Goal: Transaction & Acquisition: Purchase product/service

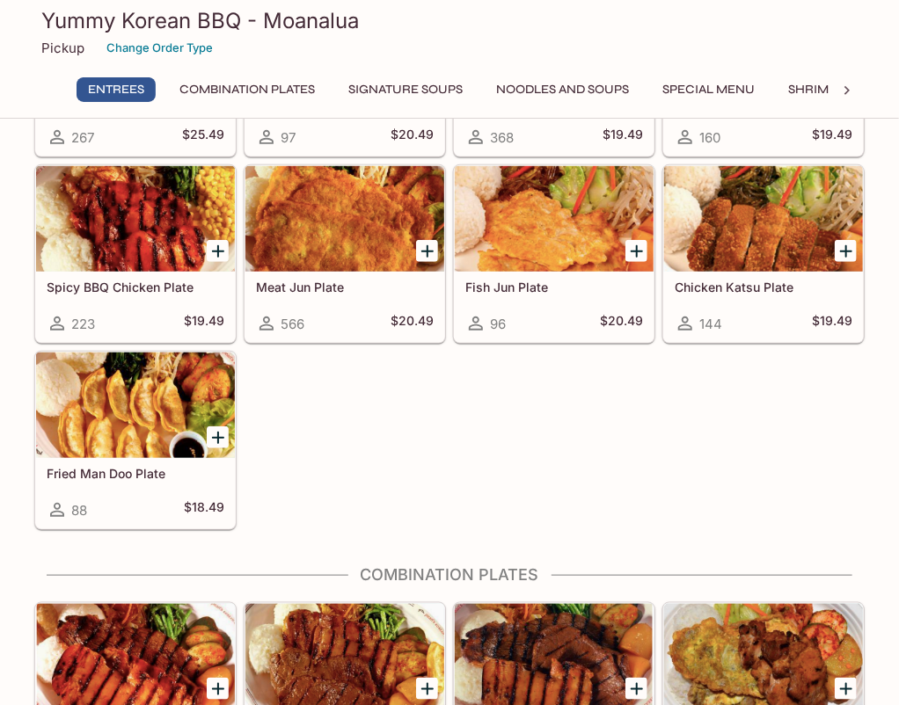
scroll to position [88, 0]
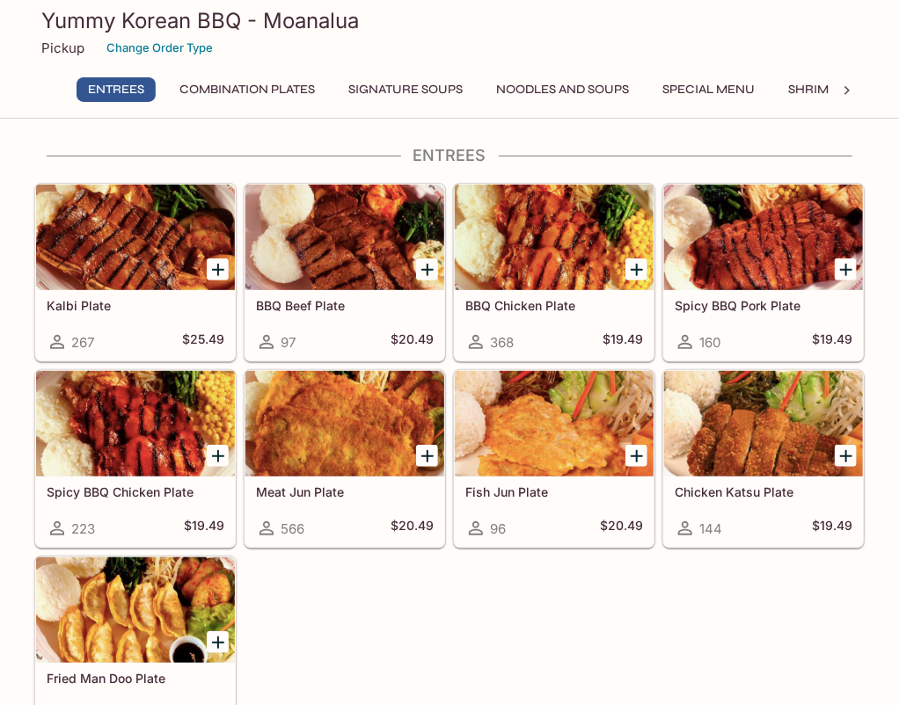
click at [760, 254] on div at bounding box center [763, 238] width 199 height 106
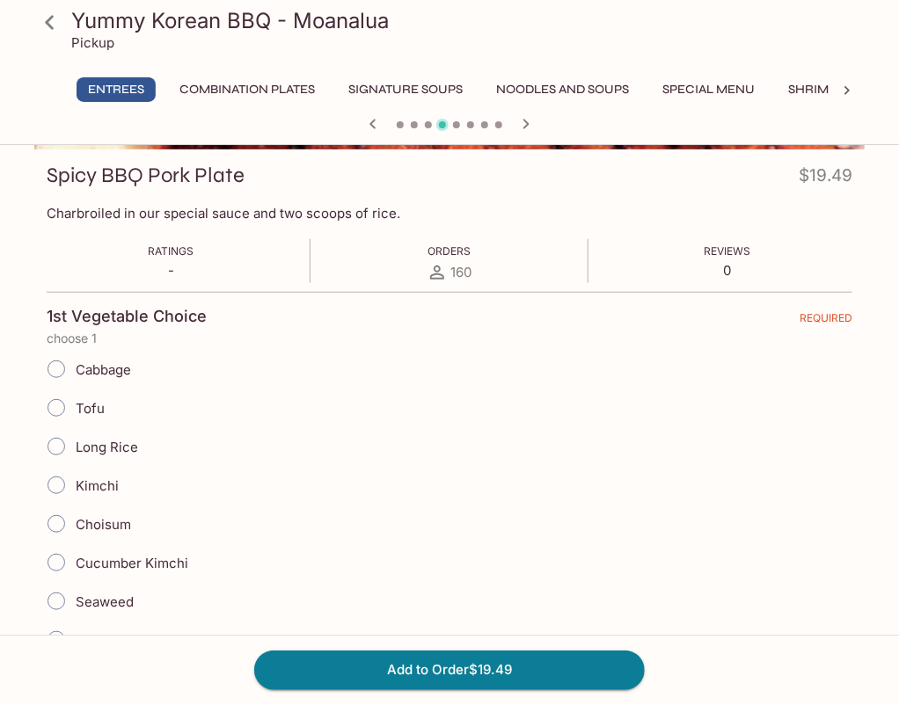
scroll to position [264, 0]
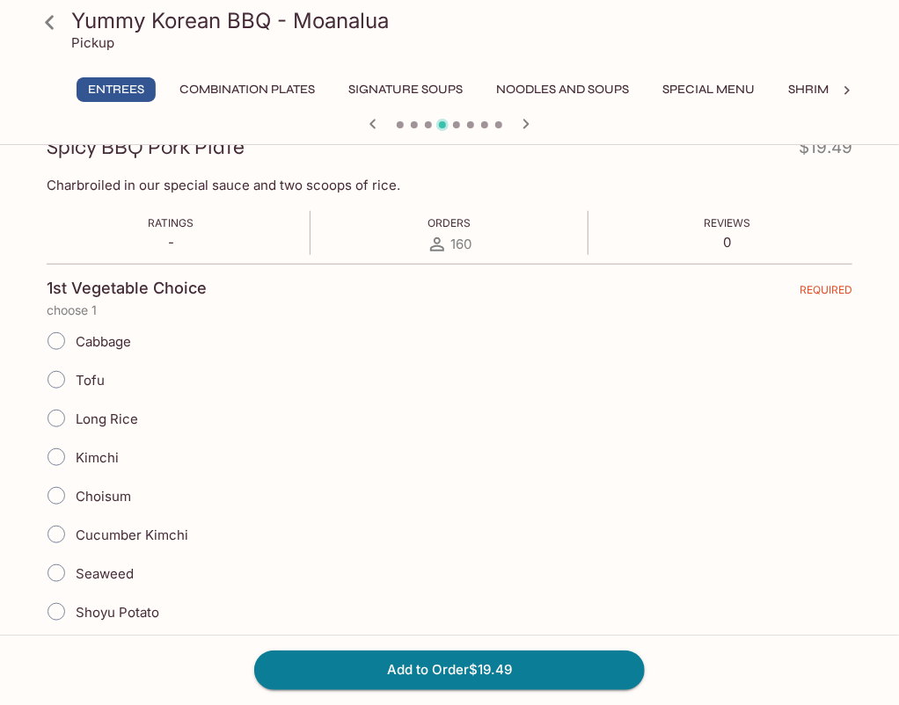
click at [119, 412] on span "Long Rice" at bounding box center [107, 419] width 62 height 17
click at [75, 412] on input "Long Rice" at bounding box center [56, 418] width 37 height 37
radio input "true"
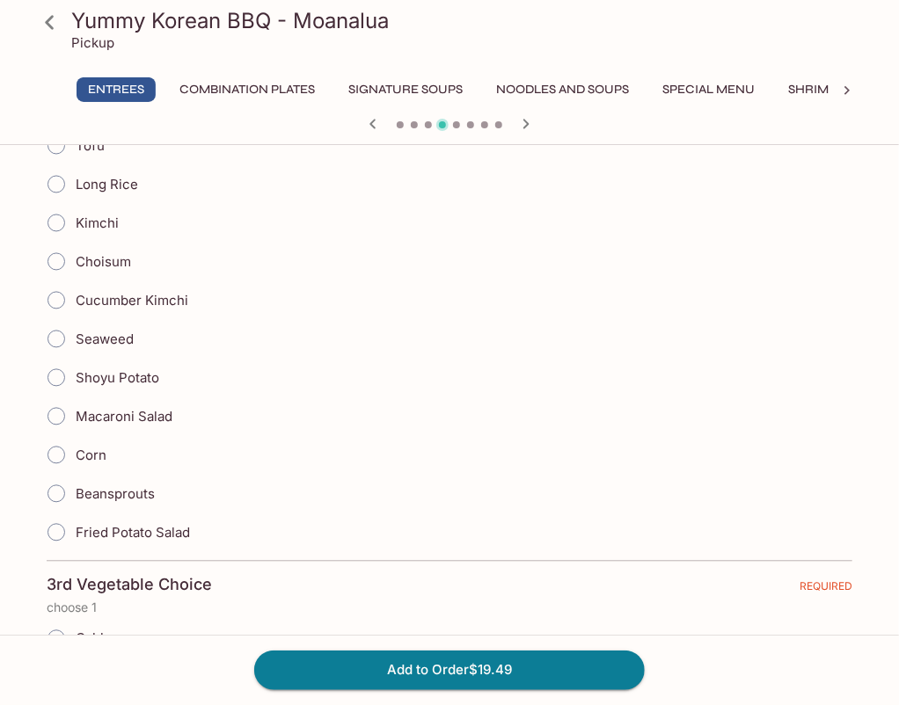
scroll to position [1055, 0]
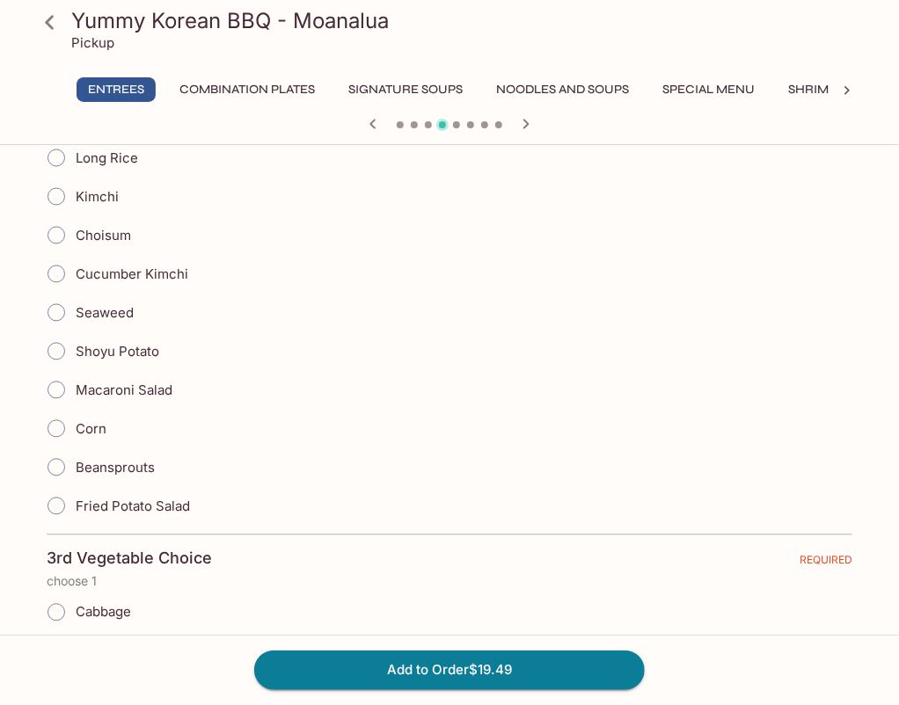
click at [162, 267] on span "Cucumber Kimchi" at bounding box center [132, 275] width 113 height 17
click at [75, 267] on input "Cucumber Kimchi" at bounding box center [56, 274] width 37 height 37
radio input "true"
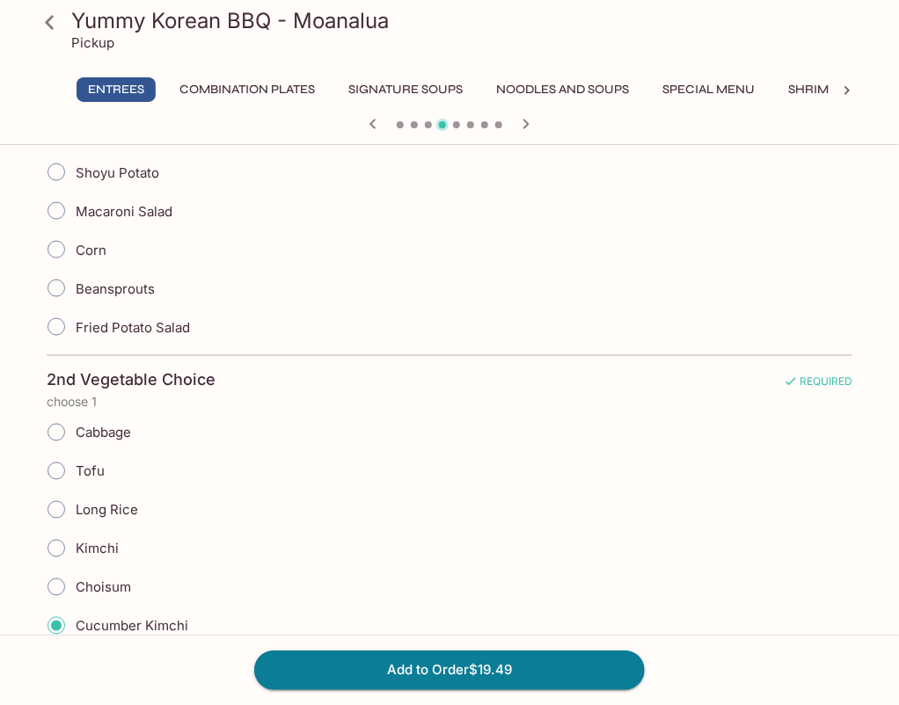
scroll to position [1231, 0]
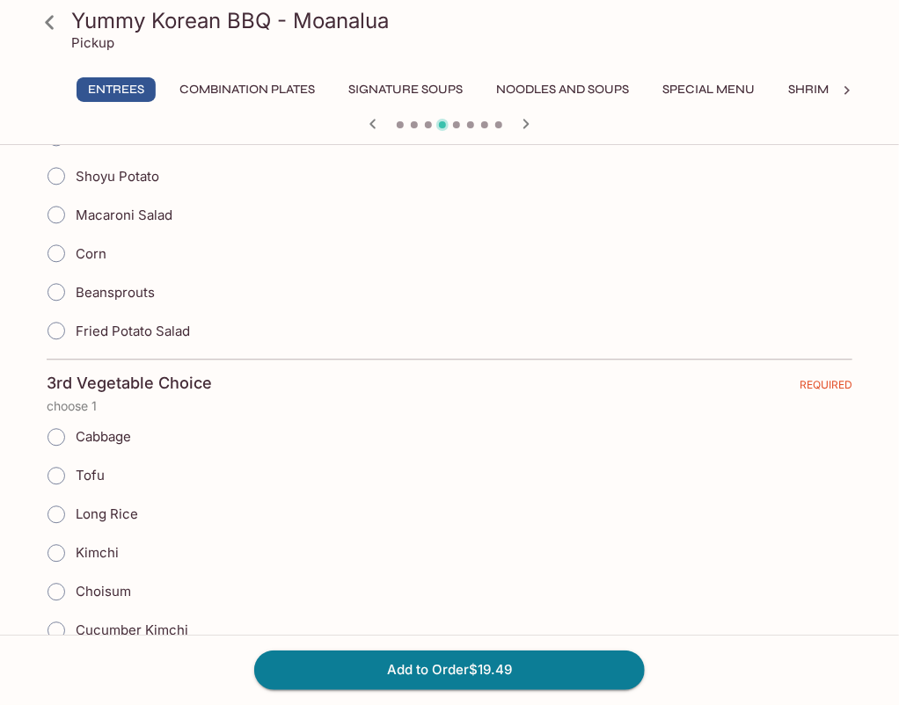
click at [100, 474] on label "Tofu" at bounding box center [71, 476] width 68 height 39
click at [75, 474] on input "Tofu" at bounding box center [56, 475] width 37 height 37
radio input "true"
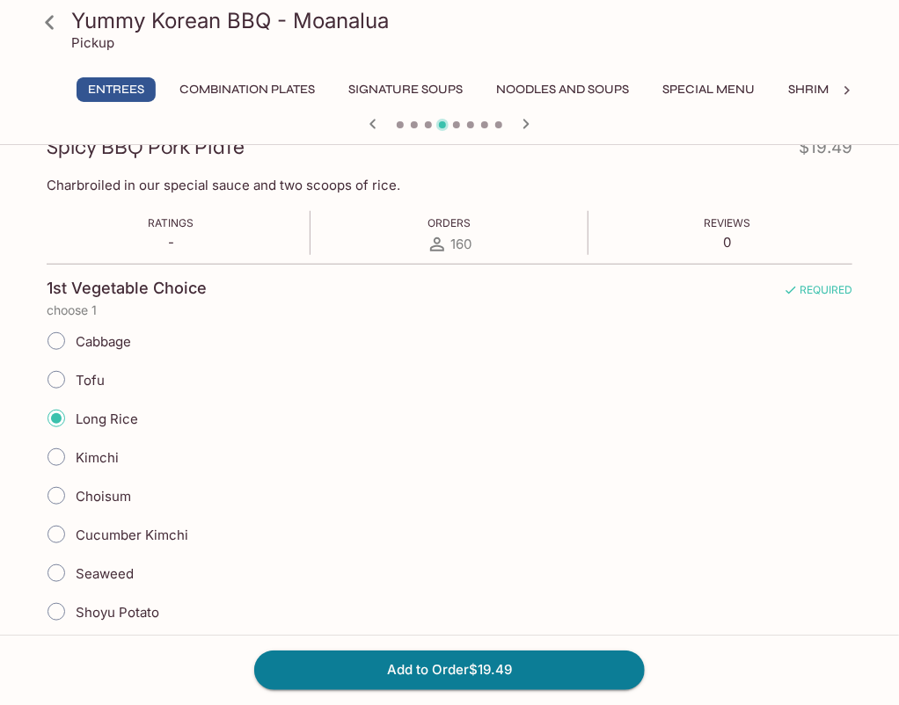
scroll to position [0, 0]
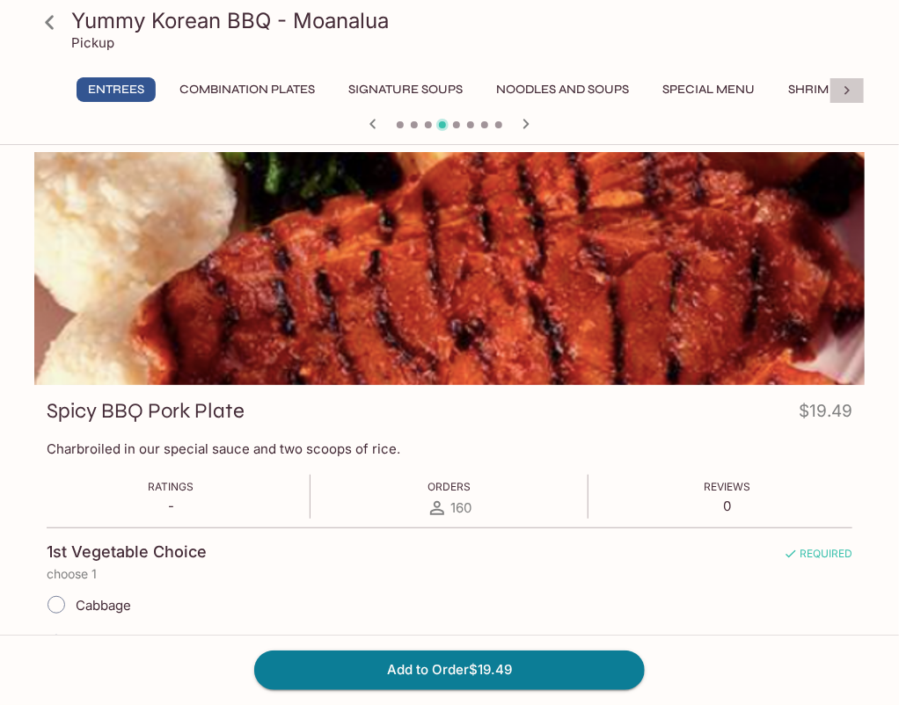
click at [850, 89] on icon at bounding box center [847, 91] width 18 height 18
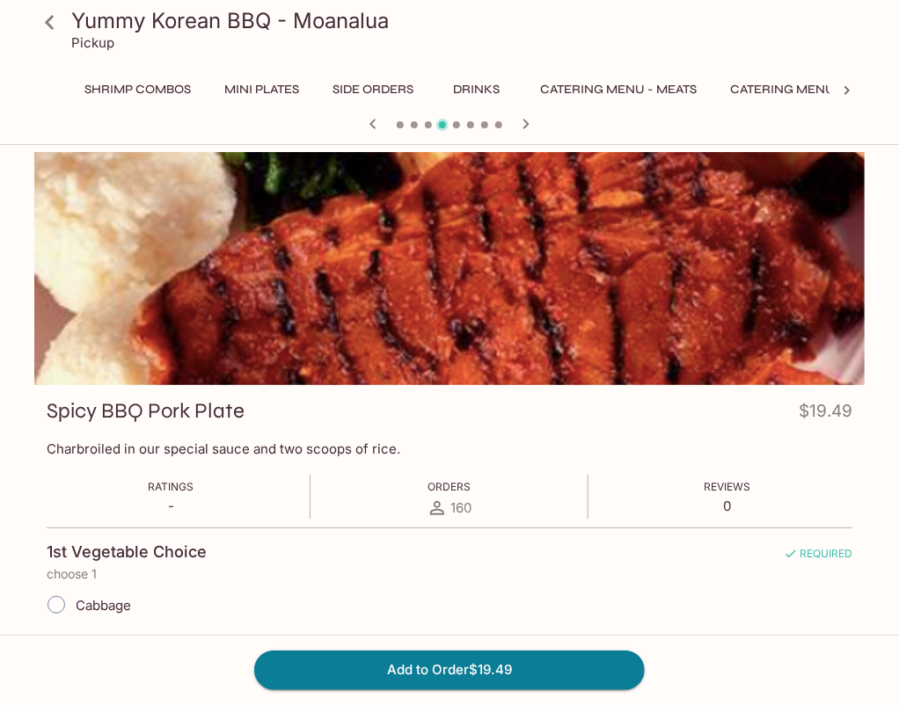
scroll to position [0, 755]
click at [197, 84] on button "Mini Plates" at bounding box center [211, 89] width 94 height 25
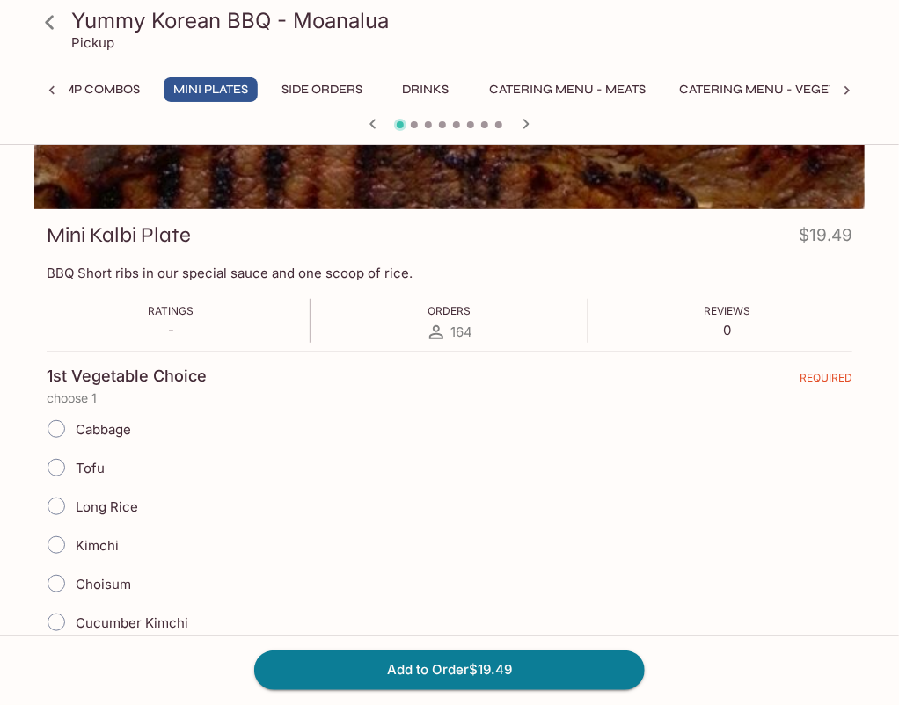
scroll to position [176, 0]
click at [121, 499] on span "Long Rice" at bounding box center [107, 507] width 62 height 17
click at [75, 498] on input "Long Rice" at bounding box center [56, 506] width 37 height 37
radio input "true"
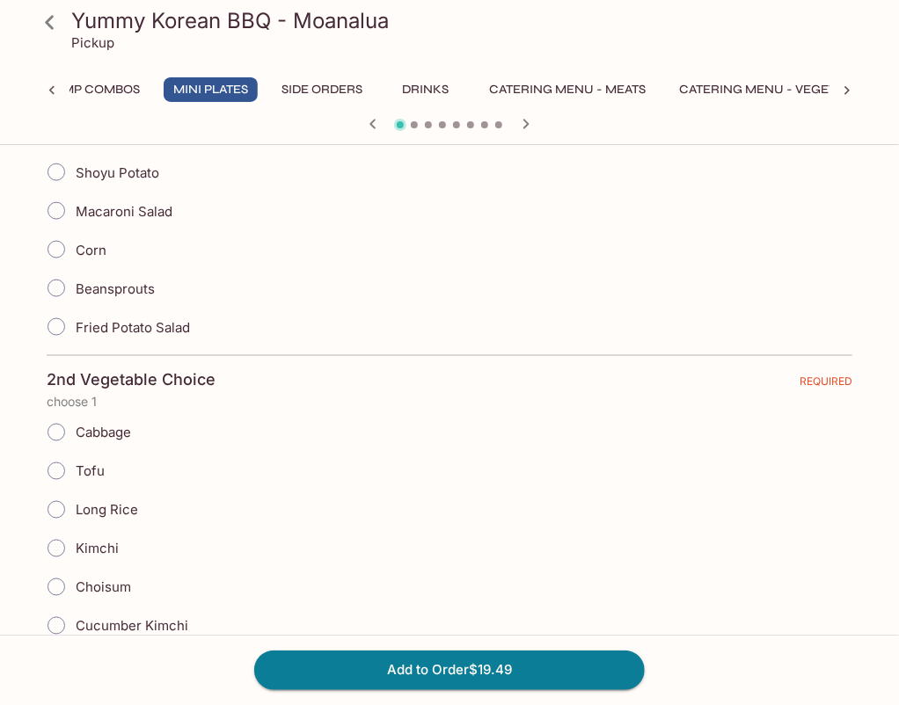
scroll to position [880, 0]
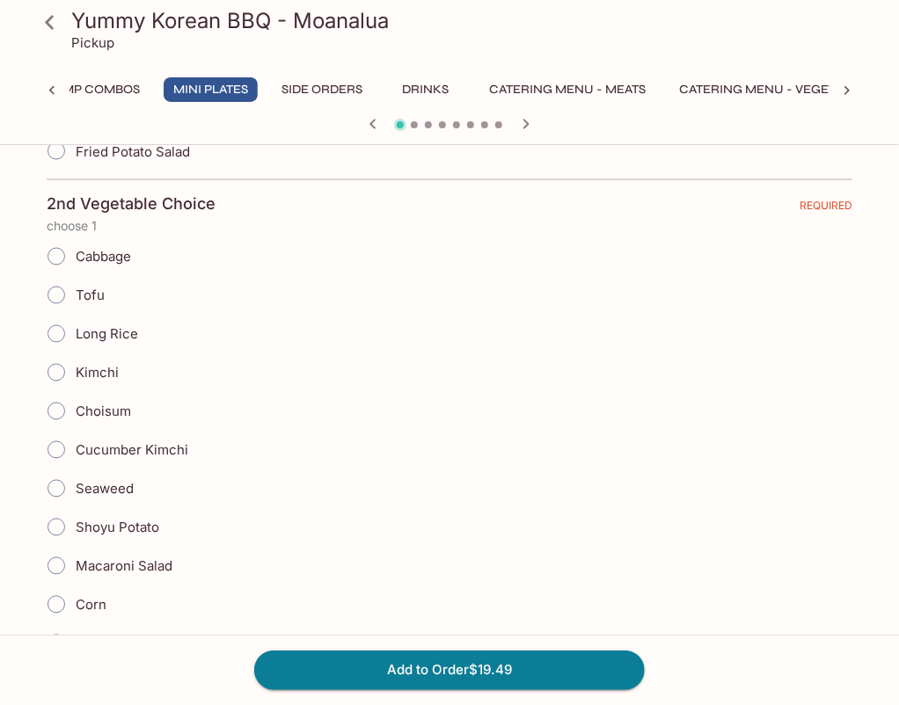
click at [100, 292] on span "Tofu" at bounding box center [90, 296] width 29 height 17
click at [75, 292] on input "Tofu" at bounding box center [56, 295] width 37 height 37
radio input "true"
click at [123, 405] on span "Choisum" at bounding box center [103, 412] width 55 height 17
click at [75, 405] on input "Choisum" at bounding box center [56, 411] width 37 height 37
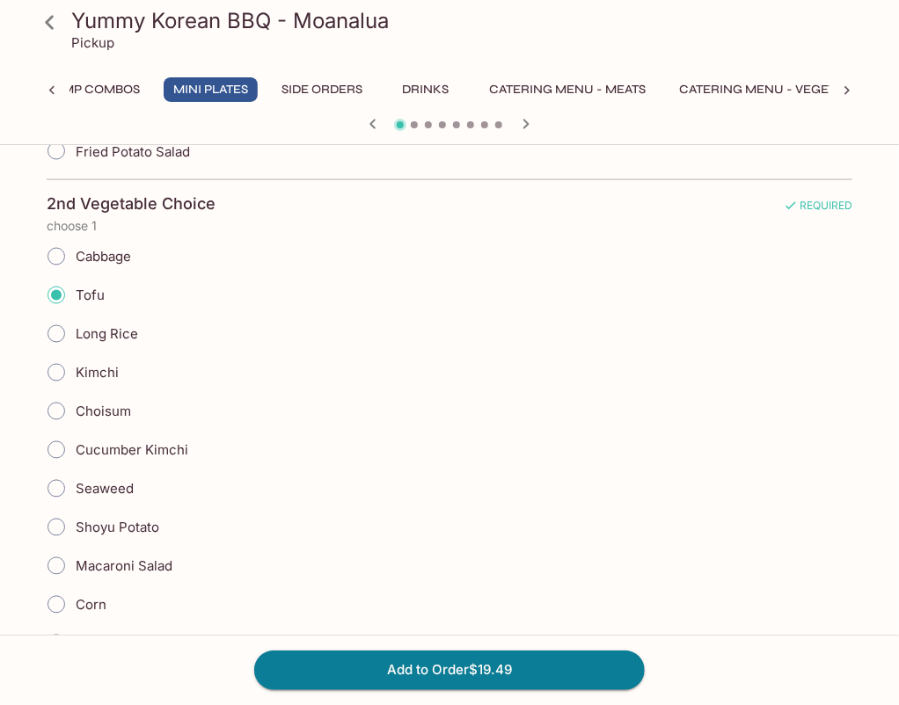
radio input "true"
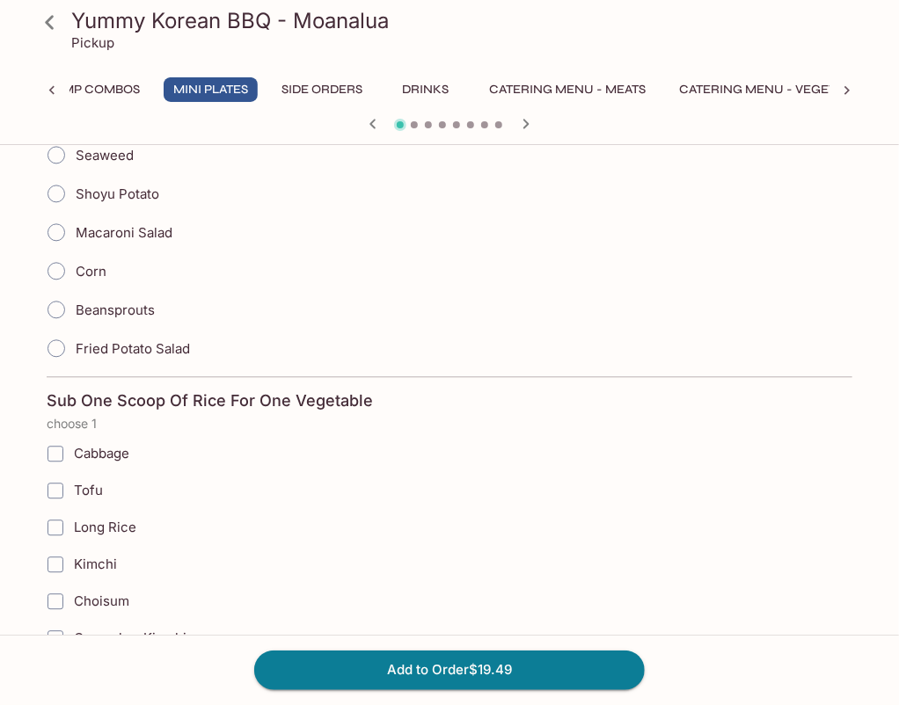
scroll to position [1319, 0]
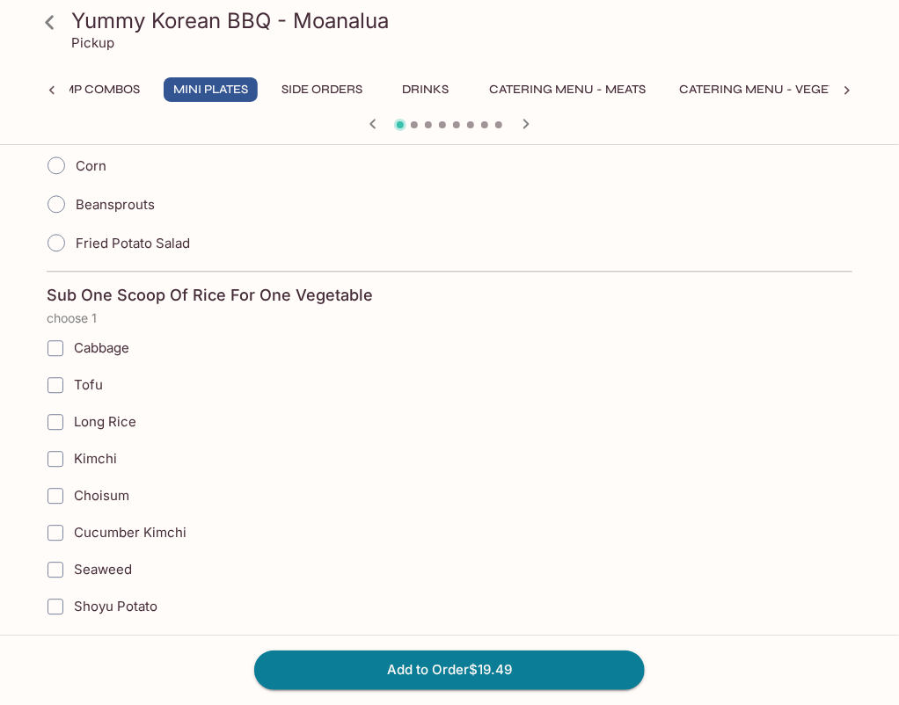
click at [148, 515] on label "Cucumber Kimchi" at bounding box center [360, 533] width 646 height 37
click at [73, 515] on input "Cucumber Kimchi" at bounding box center [55, 532] width 35 height 35
checkbox input "true"
click at [550, 679] on button "Add to Order $19.49" at bounding box center [449, 670] width 391 height 39
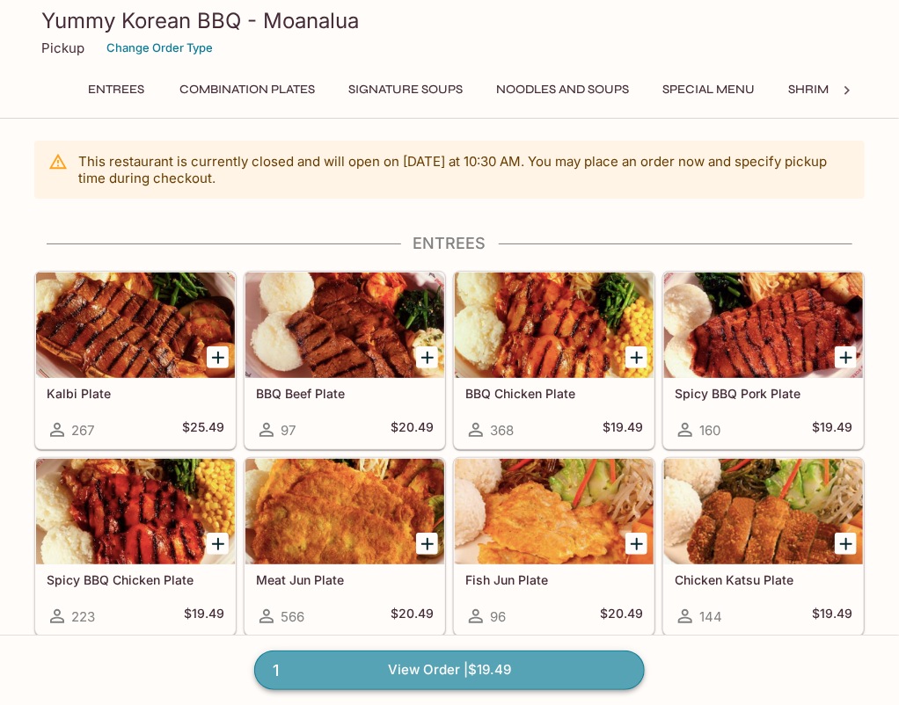
click at [429, 654] on link "1 View Order | $19.49" at bounding box center [449, 670] width 391 height 39
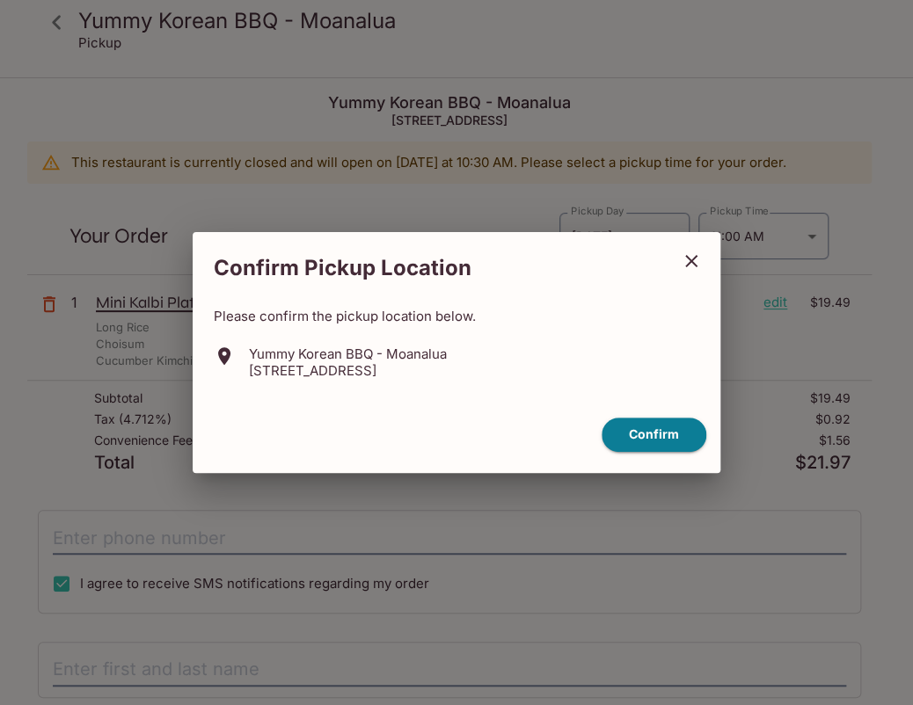
click at [700, 262] on icon "close" at bounding box center [691, 261] width 21 height 21
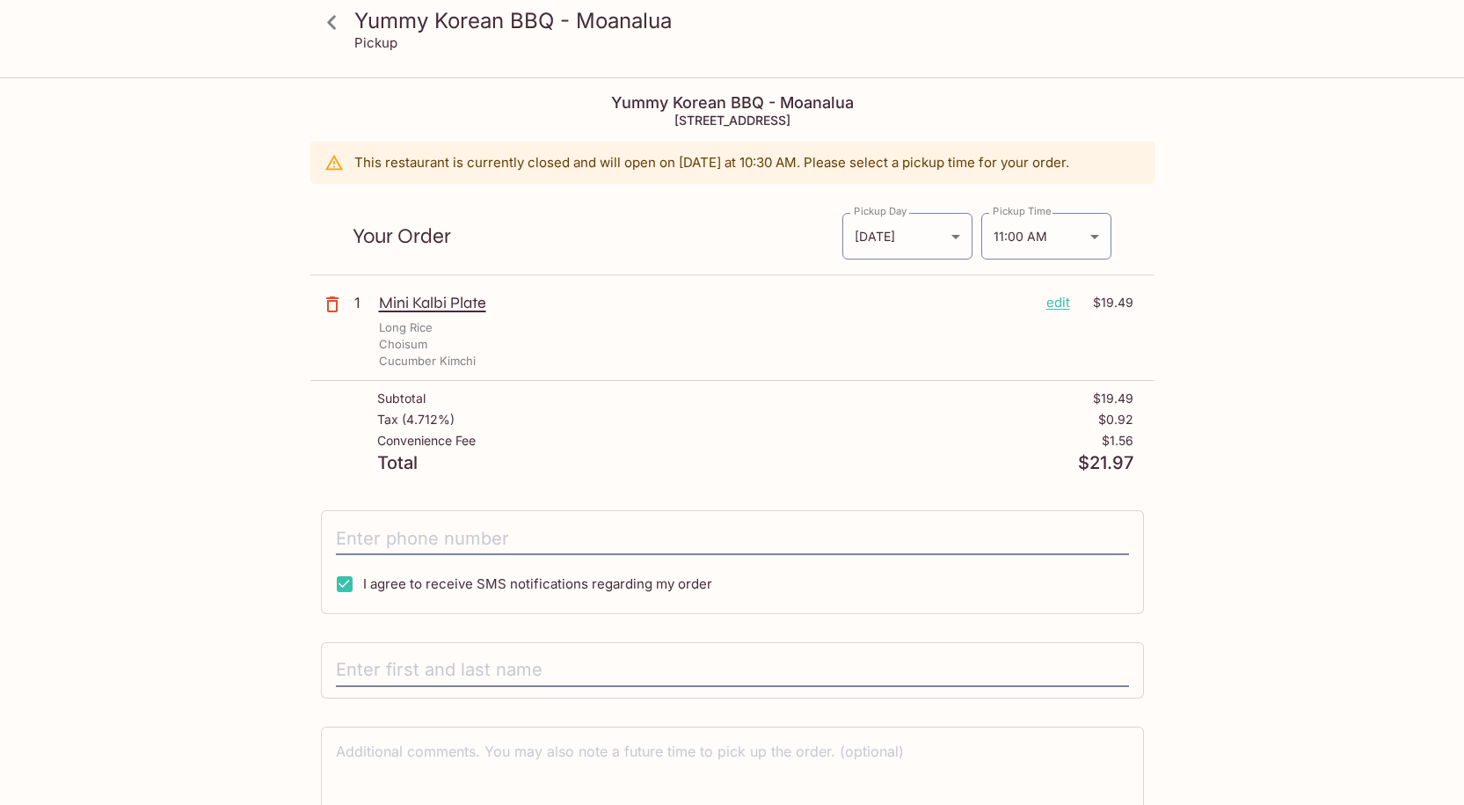
click at [331, 32] on icon at bounding box center [332, 22] width 31 height 31
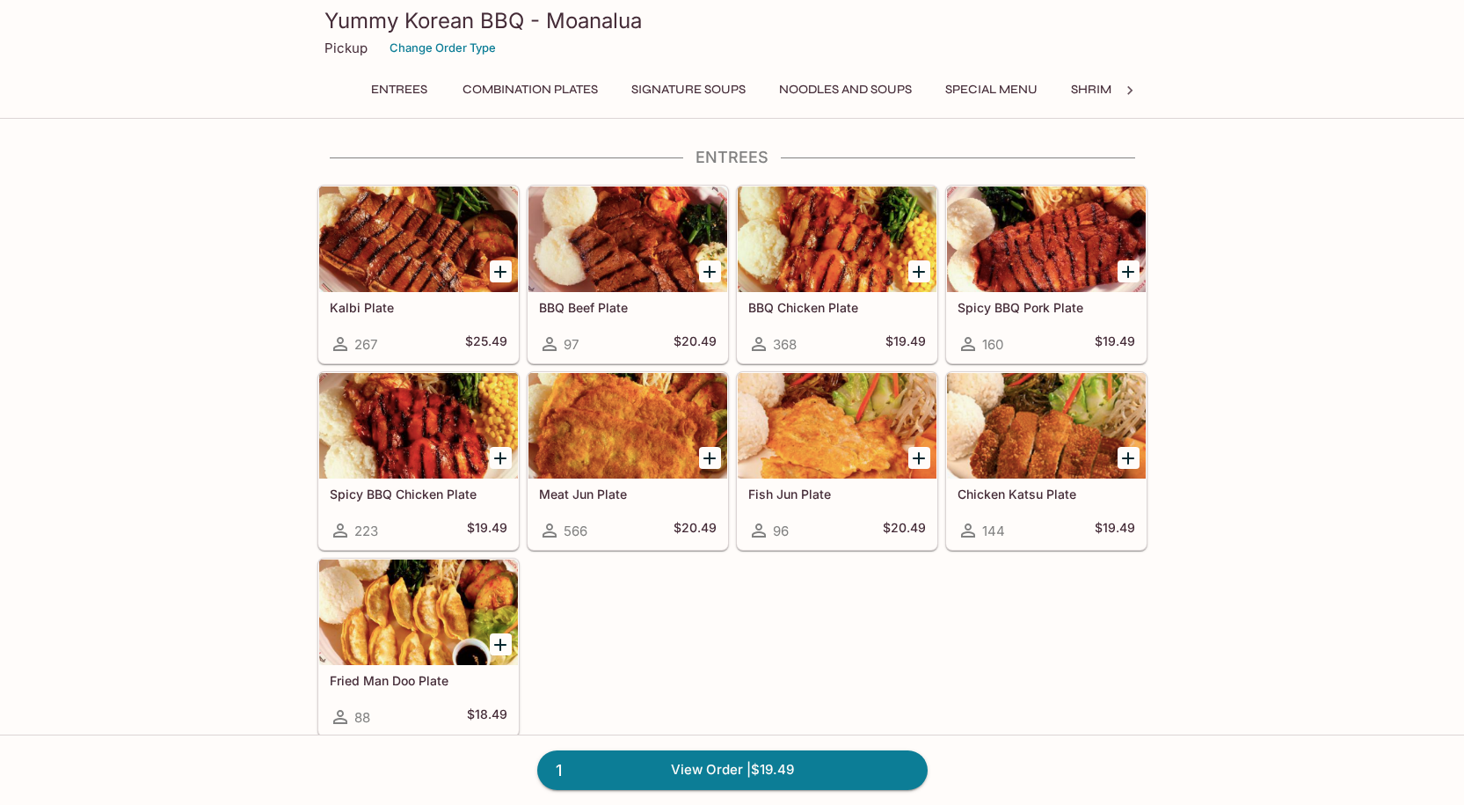
click at [898, 90] on icon at bounding box center [1130, 91] width 18 height 18
click at [509, 92] on button "Mini Plates" at bounding box center [494, 89] width 94 height 25
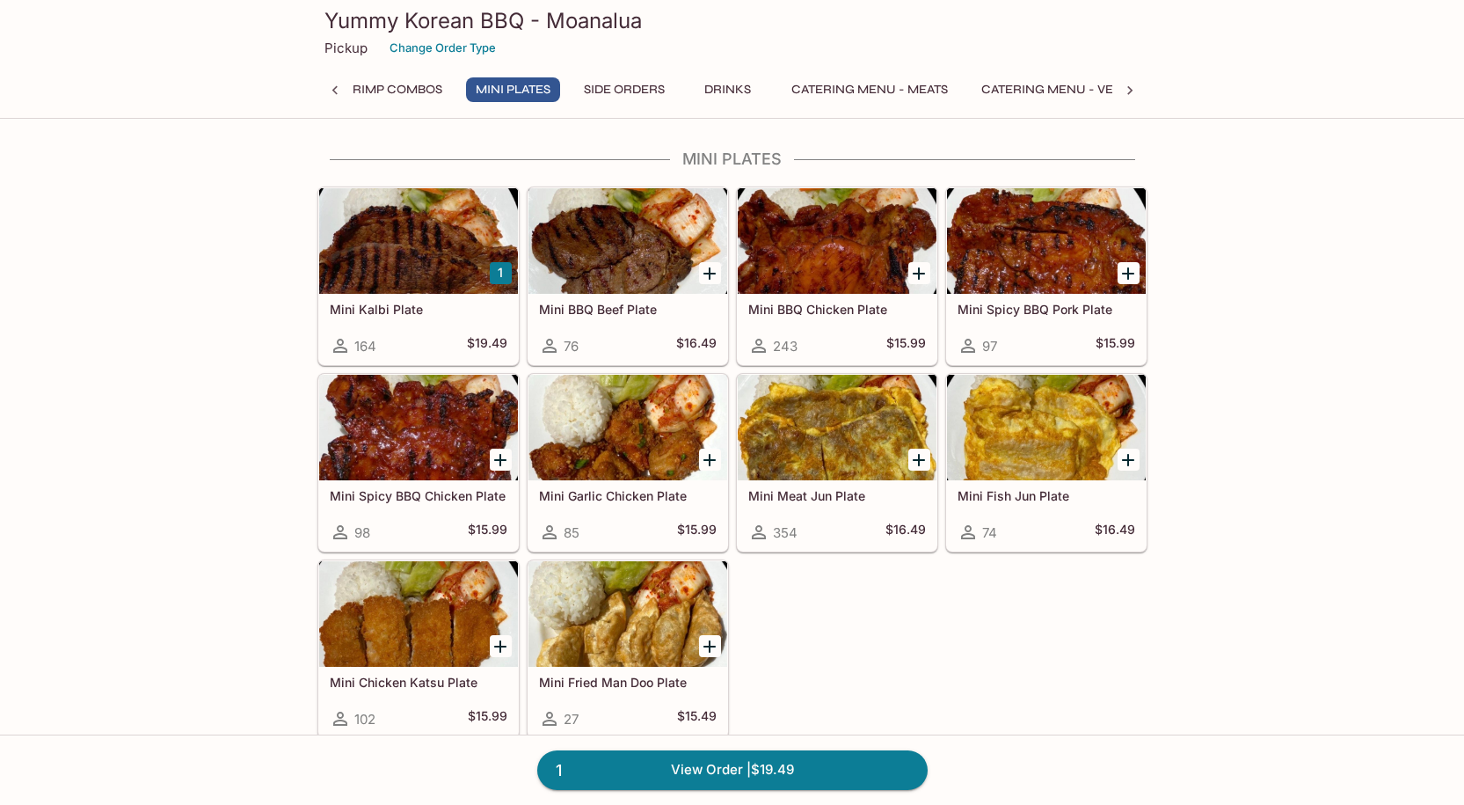
scroll to position [0, 716]
click at [792, 705] on link "1 View Order | $19.49" at bounding box center [732, 769] width 391 height 39
